Goal: Obtain resource: Download file/media

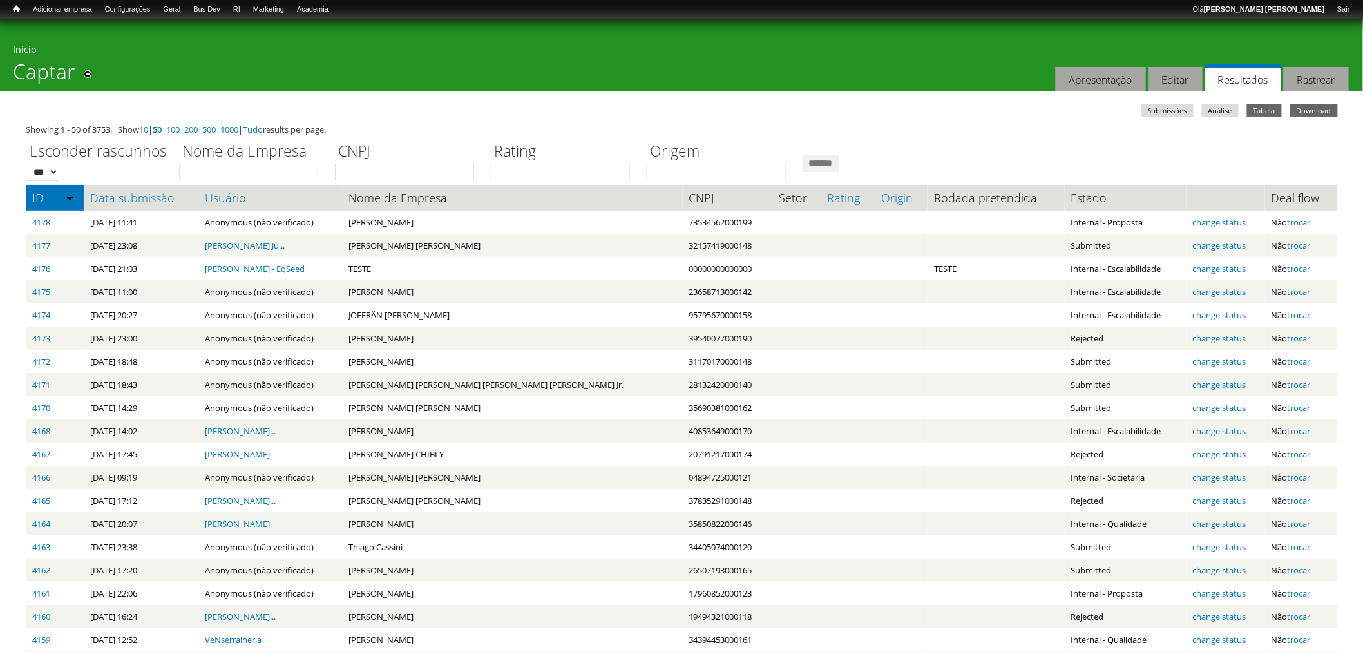
click at [1315, 108] on link "Download" at bounding box center [1315, 110] width 48 height 12
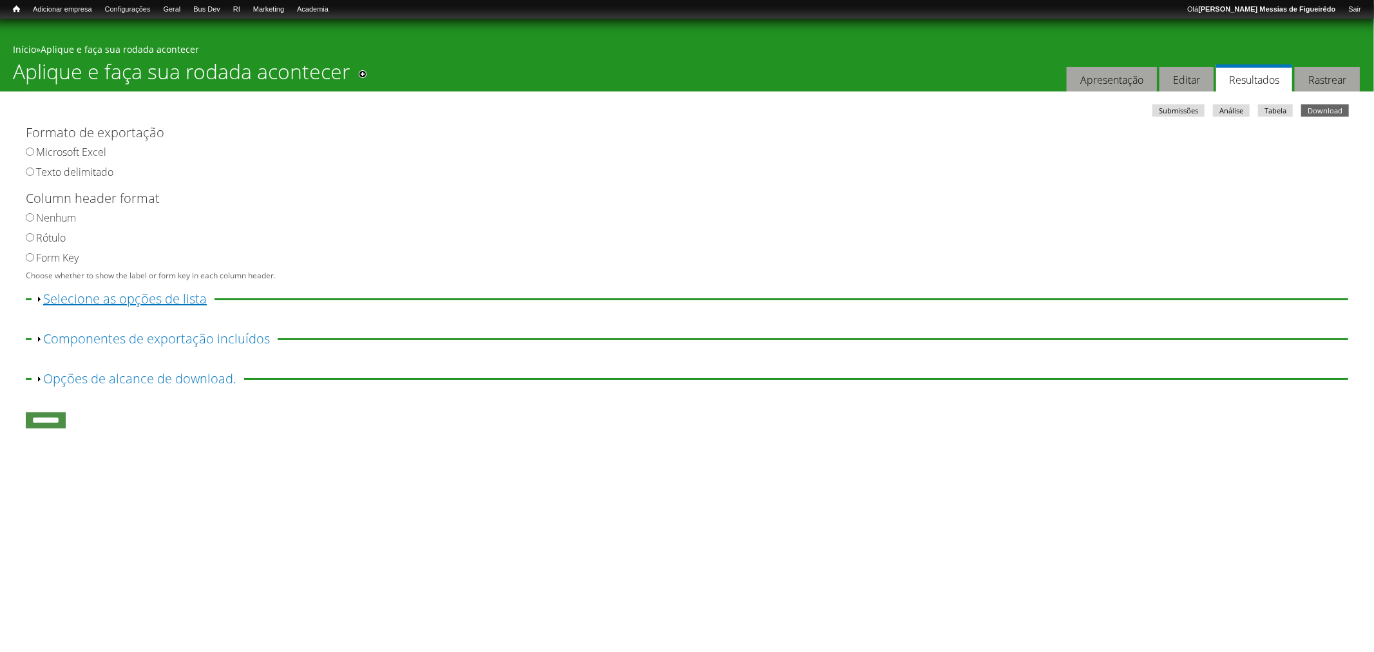
click at [44, 299] on link "Exibir Selecione as opções de lista" at bounding box center [125, 298] width 164 height 17
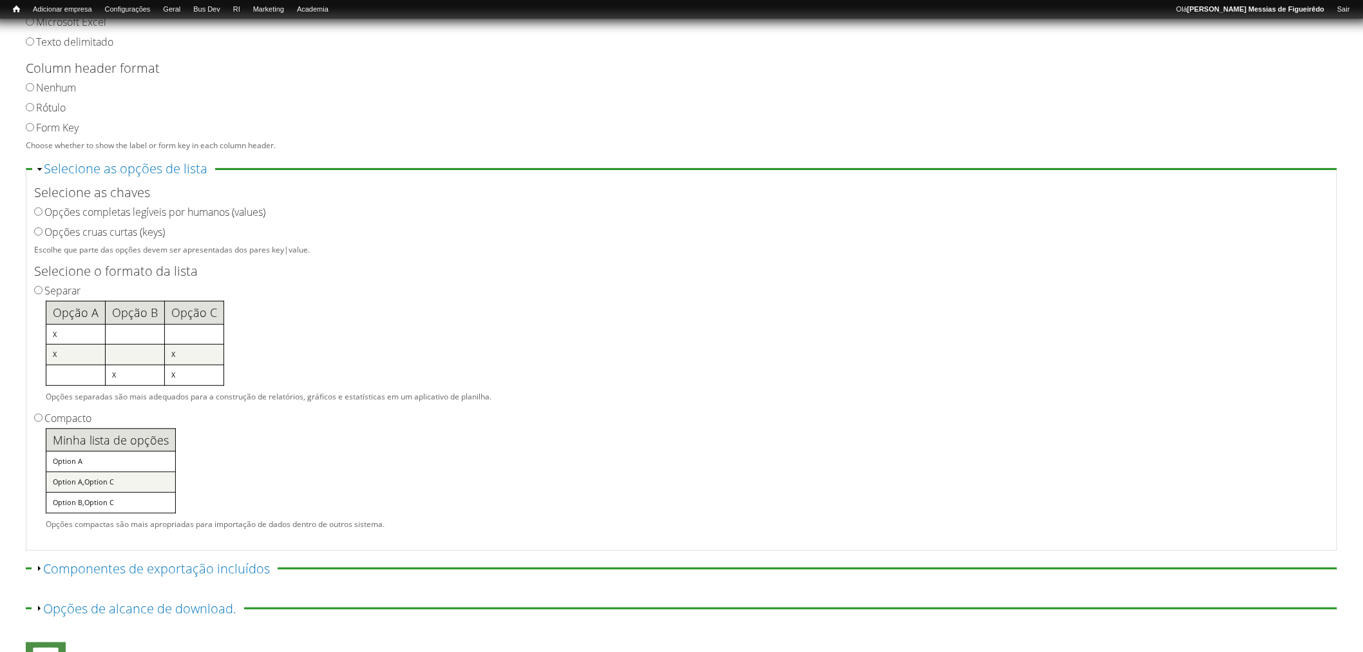
scroll to position [178, 0]
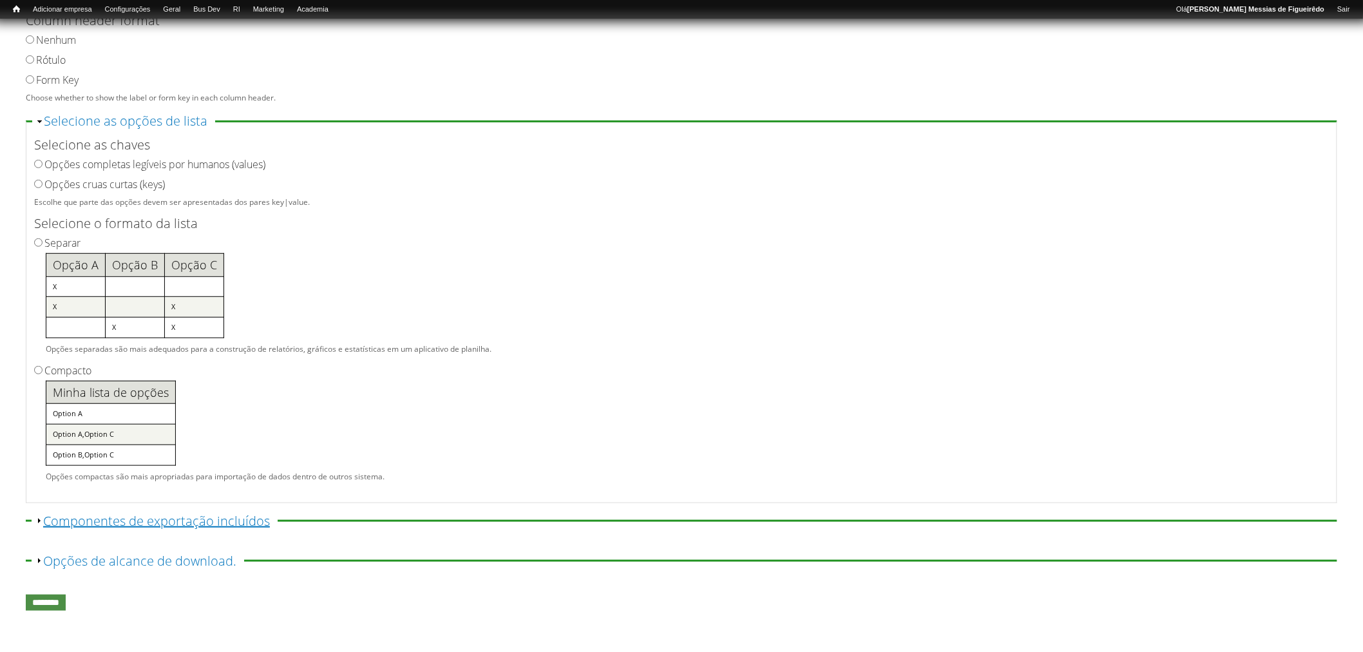
click at [46, 517] on link "Exibir Componentes de exportação incluídos" at bounding box center [156, 520] width 227 height 17
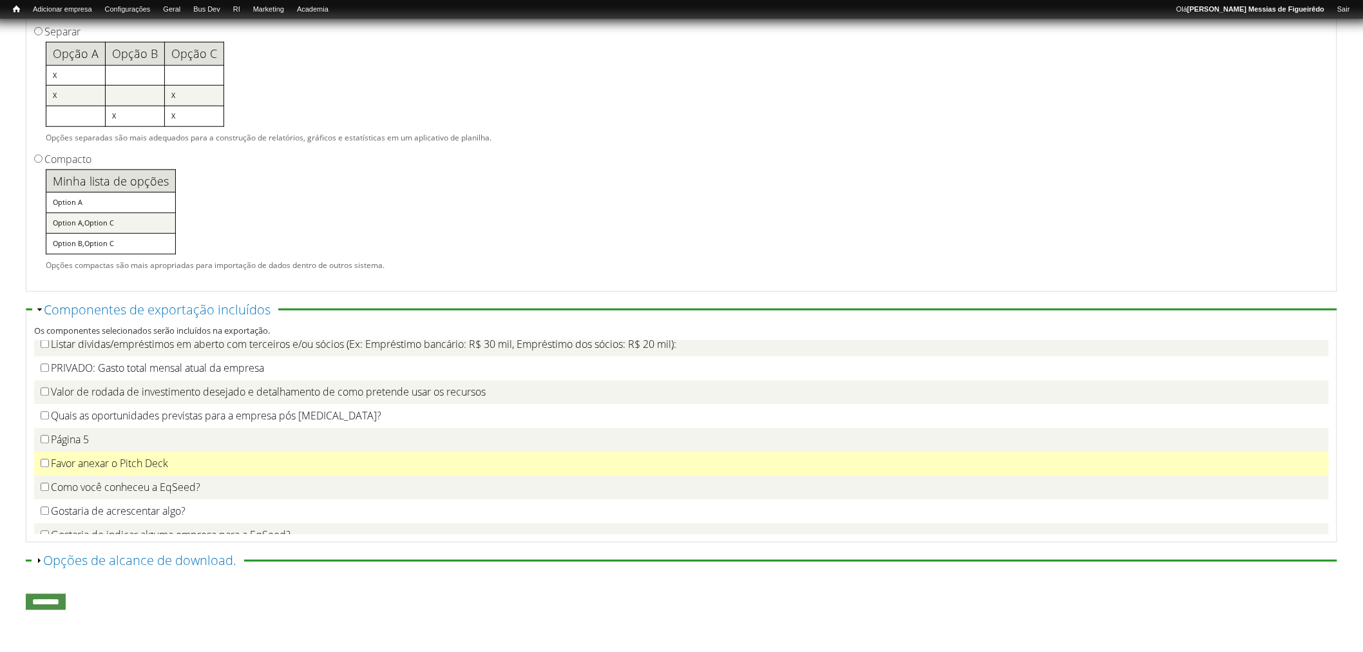
scroll to position [1425, 0]
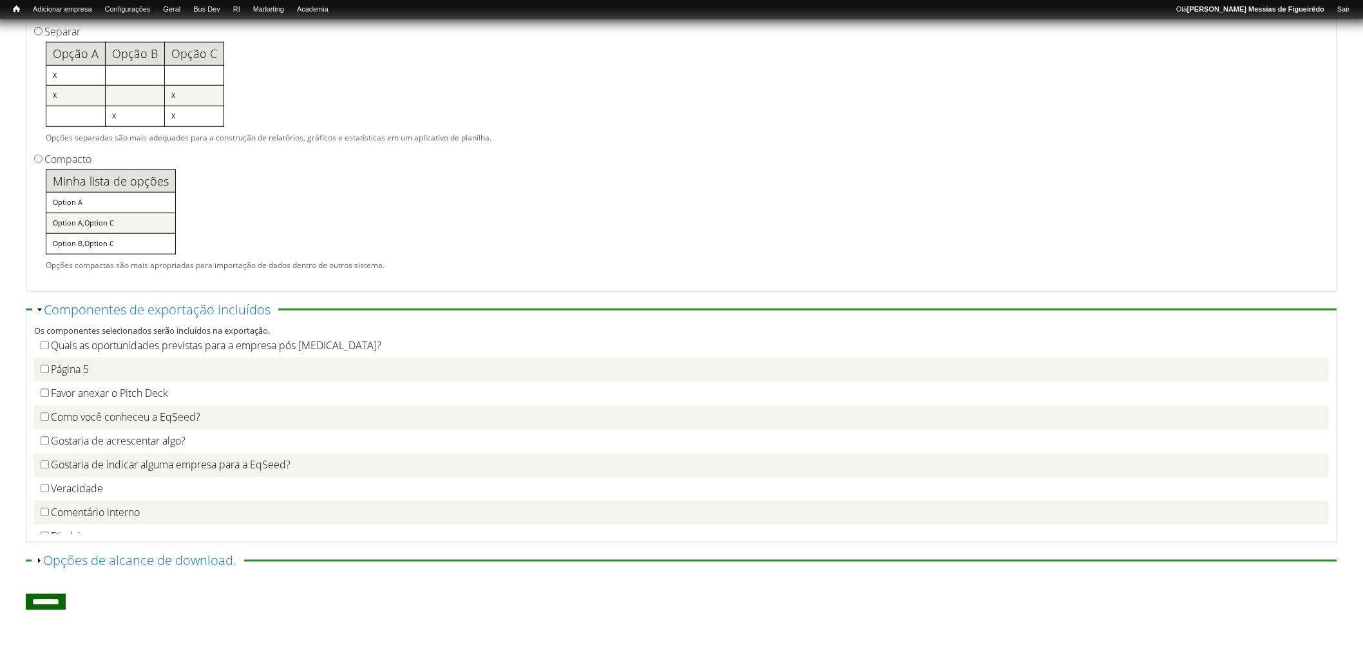
click at [53, 602] on input "********" at bounding box center [46, 602] width 40 height 16
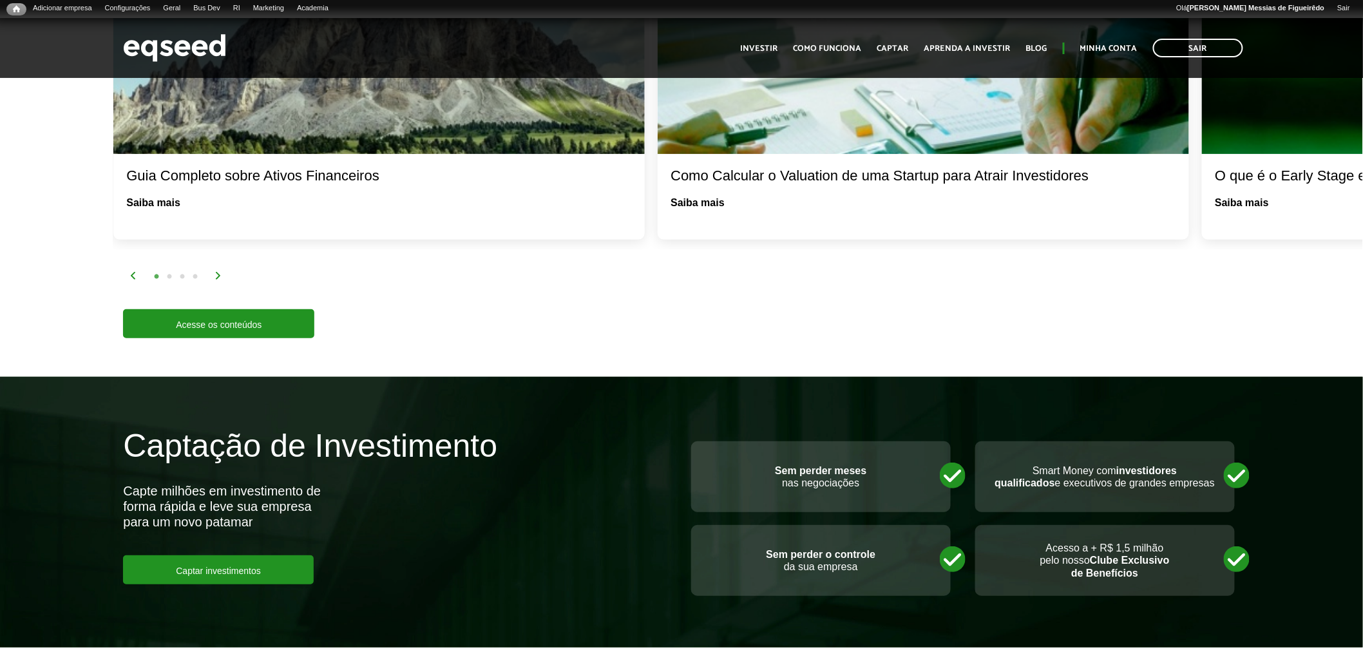
scroll to position [3083, 0]
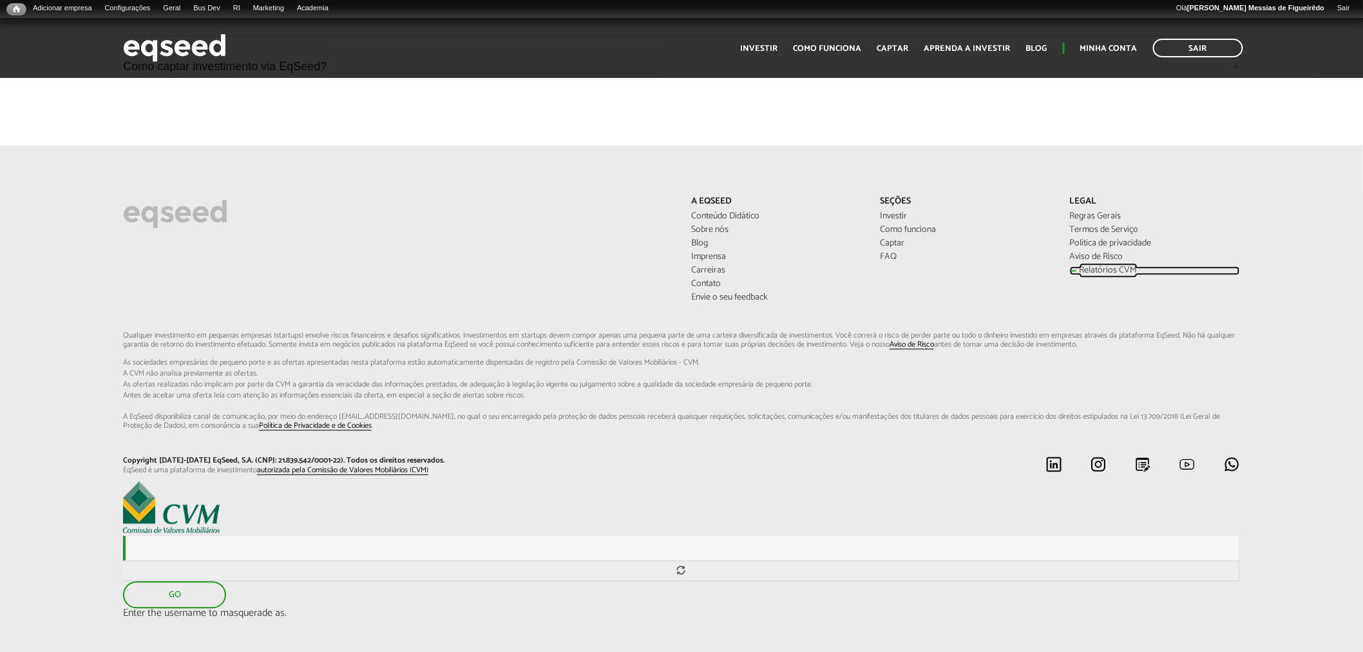
click at [1080, 266] on link "Relatórios CVM" at bounding box center [1155, 270] width 170 height 9
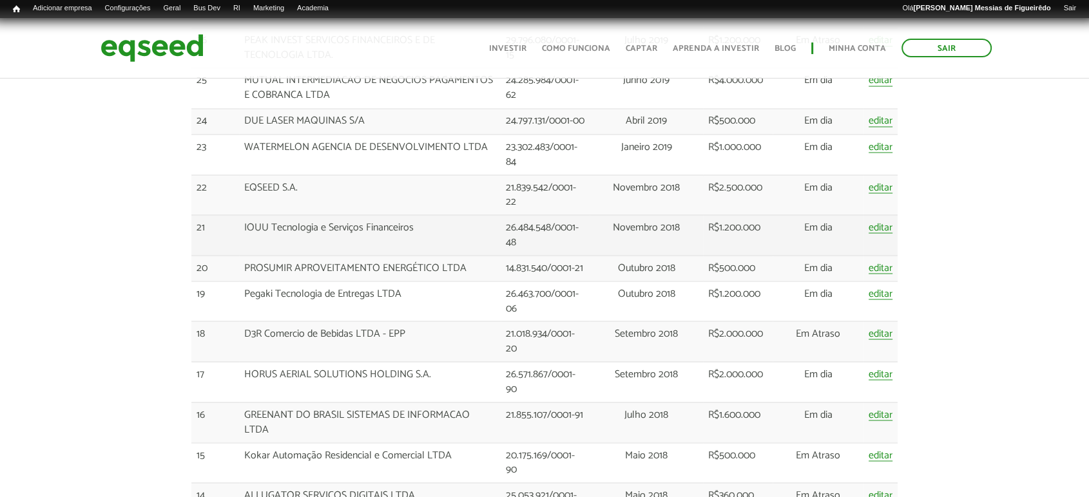
scroll to position [2237, 0]
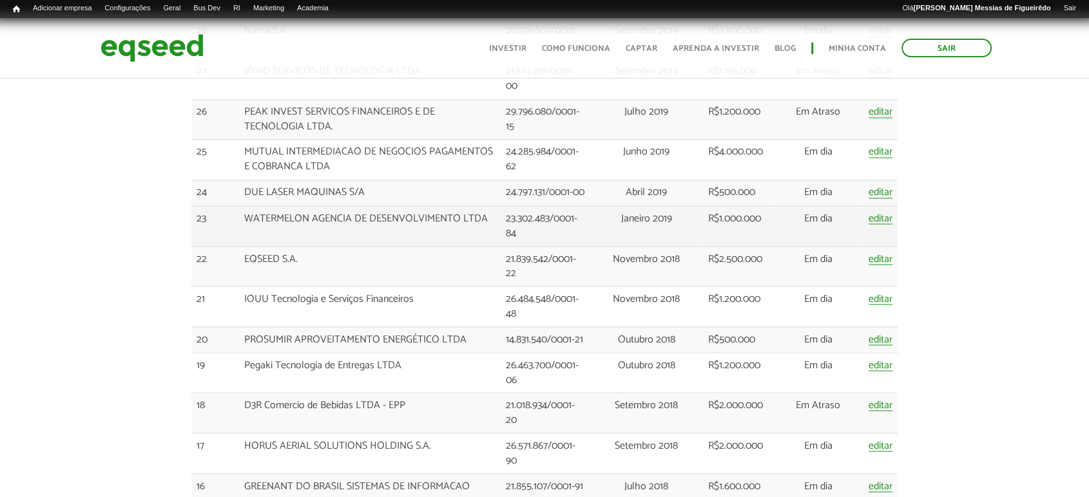
drag, startPoint x: 246, startPoint y: 182, endPoint x: 494, endPoint y: 180, distance: 248.7
click at [494, 206] on td "WATERMELON AGENCIA DE DESENVOLVIMENTO LTDA" at bounding box center [370, 226] width 262 height 41
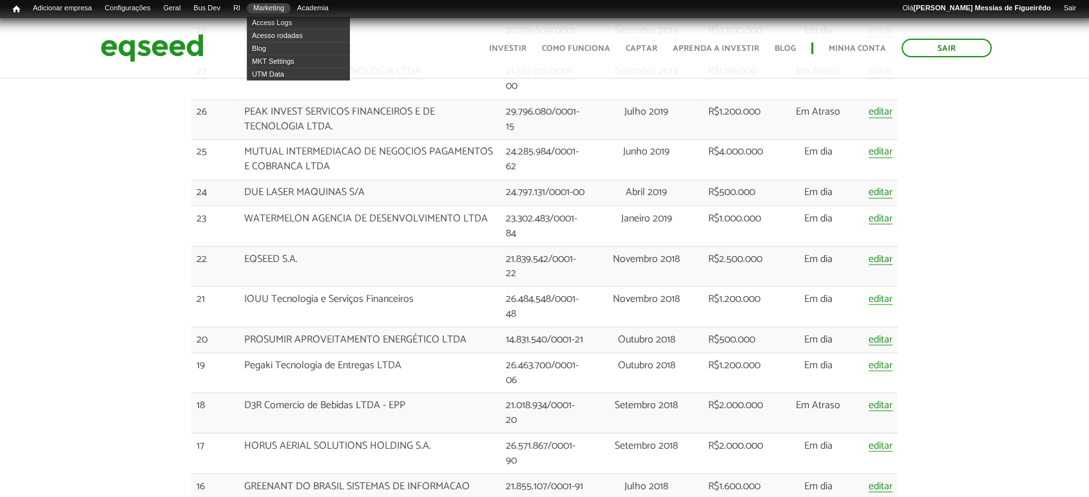
copy td "WATERMELON AGENCIA DE DESENVOLVIMENTO LTDA"
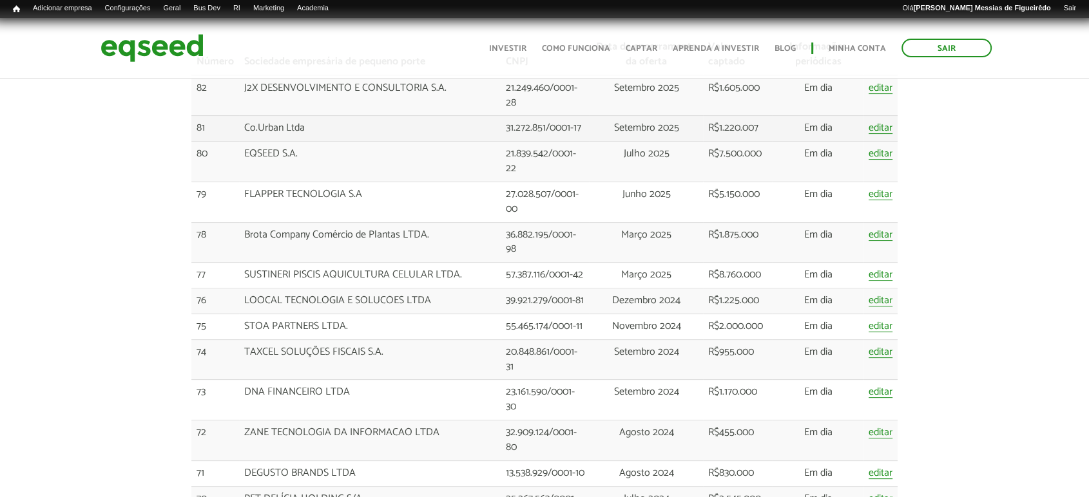
scroll to position [163, 0]
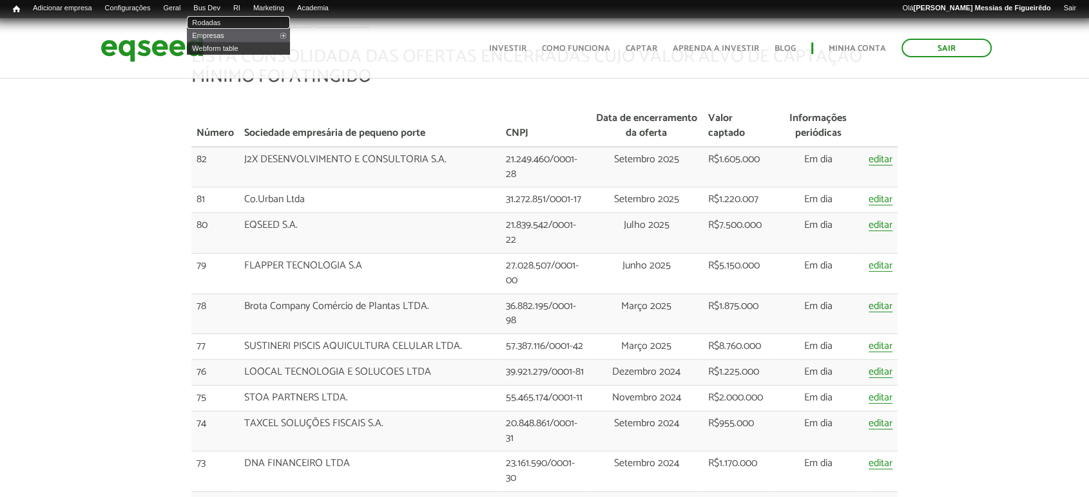
click at [217, 21] on link "Rodadas" at bounding box center [238, 22] width 103 height 13
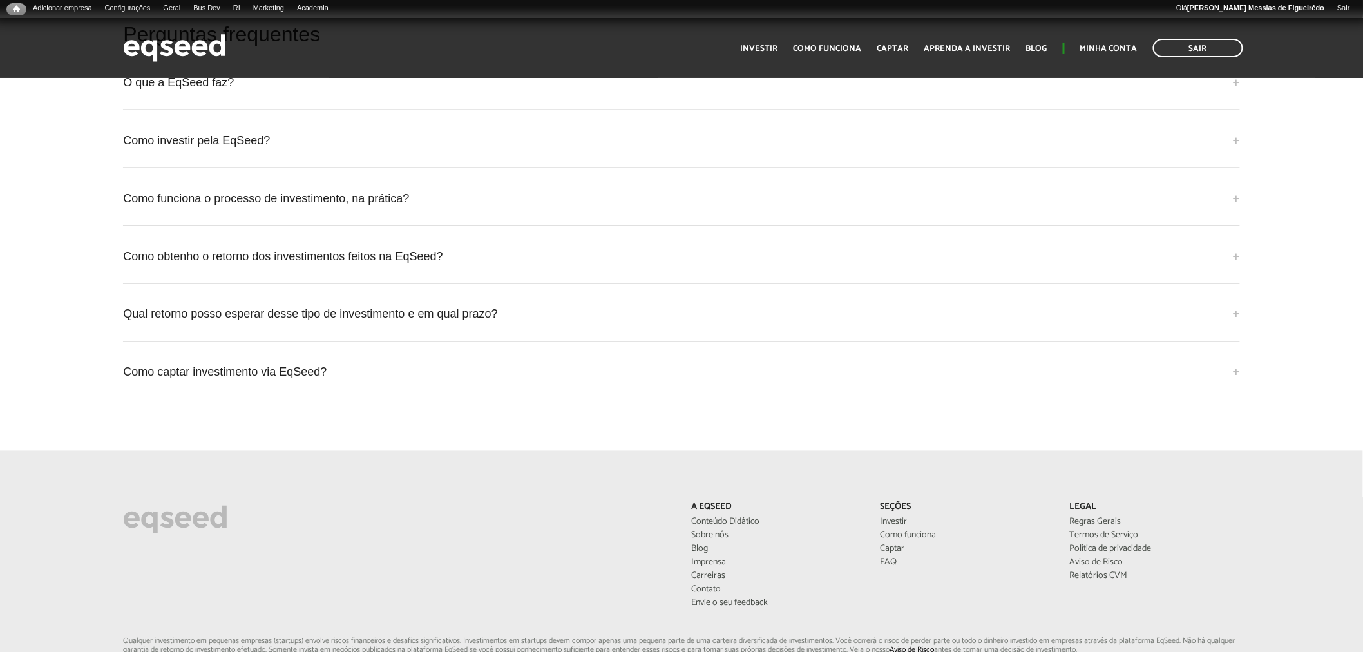
scroll to position [3083, 0]
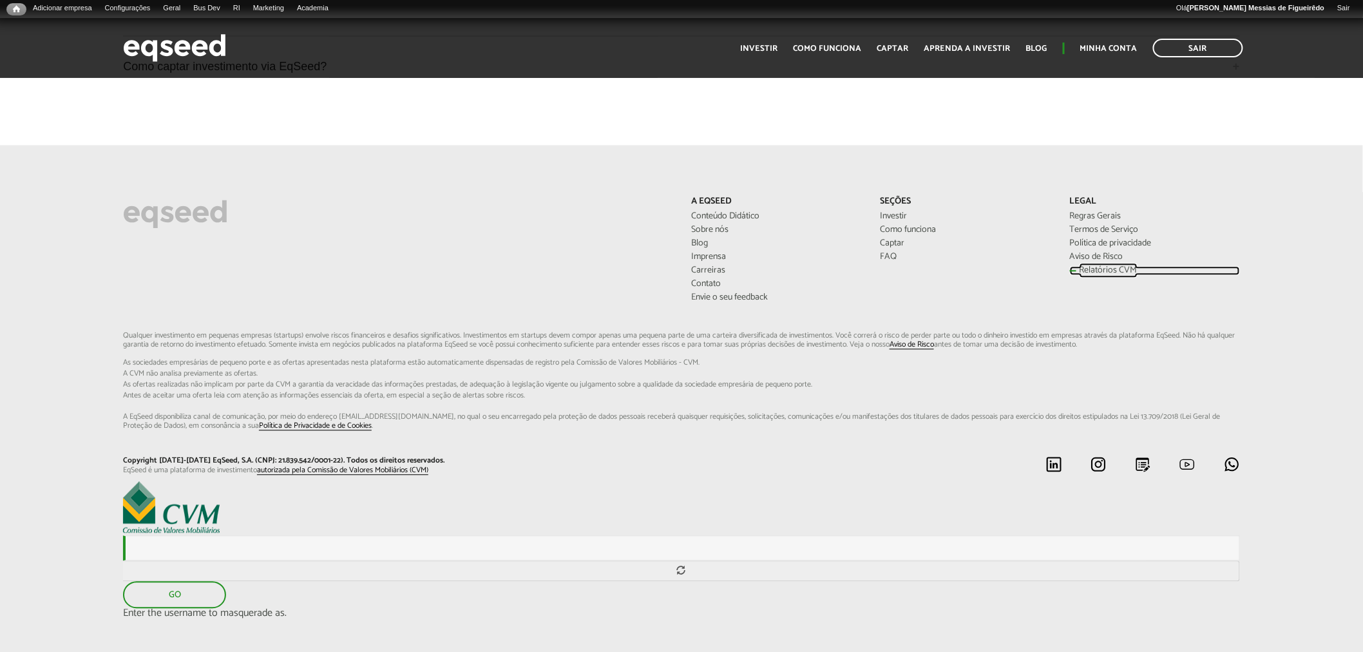
click at [1085, 266] on link "Relatórios CVM" at bounding box center [1155, 270] width 170 height 9
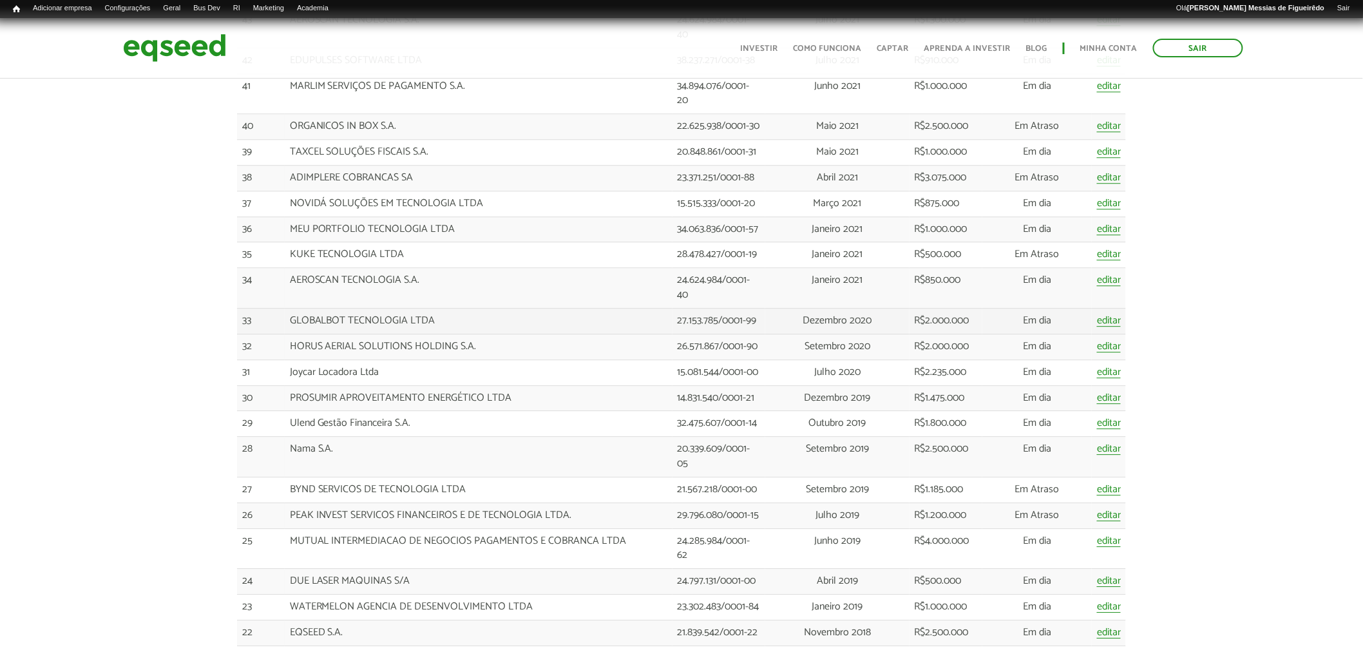
scroll to position [1358, 0]
